Goal: Navigation & Orientation: Find specific page/section

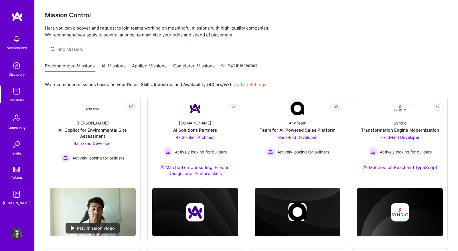
click at [117, 66] on link "All Missions" at bounding box center [113, 67] width 24 height 9
